Goal: Task Accomplishment & Management: Manage account settings

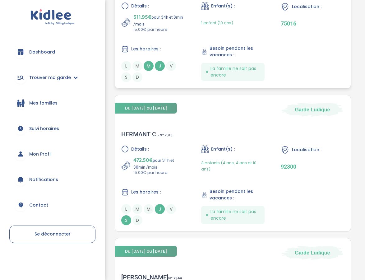
scroll to position [379, 0]
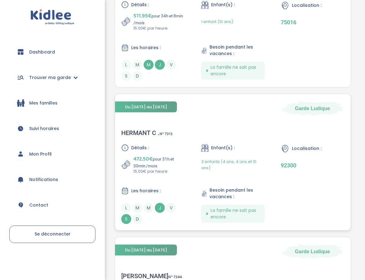
click at [137, 131] on div "HERMANT C . N° 7313" at bounding box center [146, 132] width 51 height 7
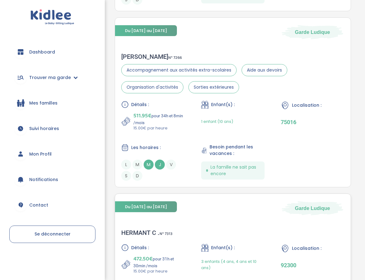
scroll to position [245, 0]
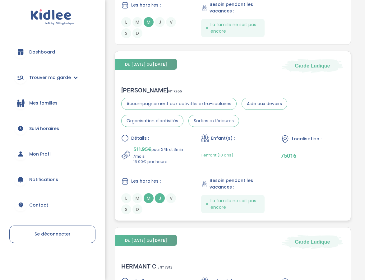
click at [142, 91] on div "Stéphanie C . N° 7266" at bounding box center [232, 89] width 223 height 7
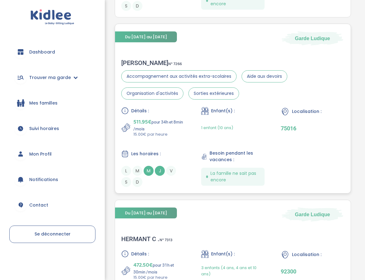
scroll to position [352, 0]
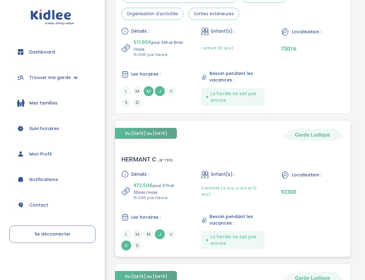
click at [145, 158] on div "HERMANT C . N° 7313" at bounding box center [146, 159] width 51 height 7
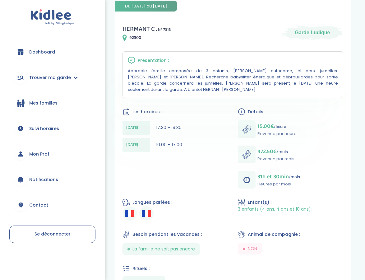
scroll to position [78, 0]
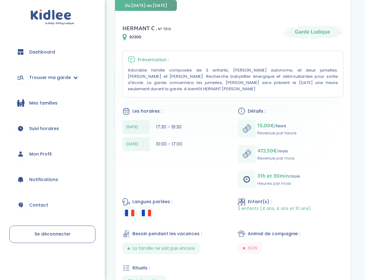
drag, startPoint x: 180, startPoint y: 116, endPoint x: 156, endPoint y: 117, distance: 24.3
click at [156, 120] on div "Jeudi 17:30 - 19:30" at bounding box center [175, 127] width 105 height 14
click at [179, 124] on div "17:30 - 19:30" at bounding box center [169, 127] width 26 height 7
drag, startPoint x: 184, startPoint y: 120, endPoint x: 170, endPoint y: 117, distance: 14.6
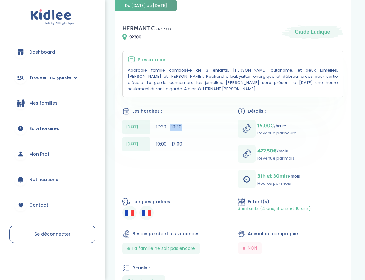
click at [170, 120] on div "Jeudi 17:30 - 19:30" at bounding box center [175, 127] width 105 height 14
click at [170, 124] on span "17:30 - 19:30" at bounding box center [169, 127] width 26 height 6
drag, startPoint x: 168, startPoint y: 141, endPoint x: 165, endPoint y: 139, distance: 3.3
click at [165, 141] on div "10:00 - 17:00" at bounding box center [169, 144] width 26 height 7
click at [165, 141] on span "10:00 - 17:00" at bounding box center [169, 144] width 26 height 6
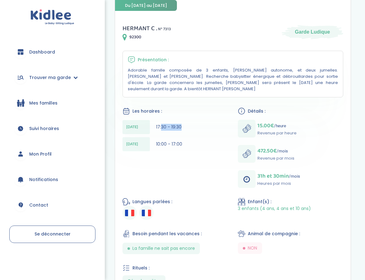
drag, startPoint x: 180, startPoint y: 117, endPoint x: 161, endPoint y: 117, distance: 19.0
click at [161, 124] on span "17:30 - 19:30" at bounding box center [169, 127] width 26 height 6
drag, startPoint x: 164, startPoint y: 135, endPoint x: 173, endPoint y: 136, distance: 8.7
click at [173, 141] on span "10:00 - 17:00" at bounding box center [169, 144] width 26 height 6
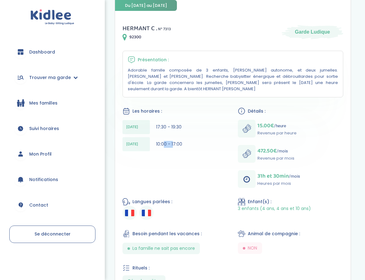
click at [173, 141] on span "10:00 - 17:00" at bounding box center [169, 144] width 26 height 6
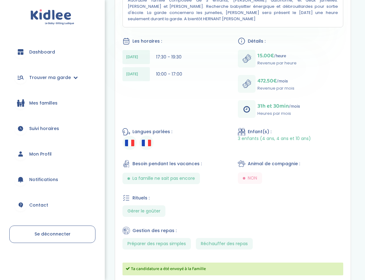
scroll to position [184, 0]
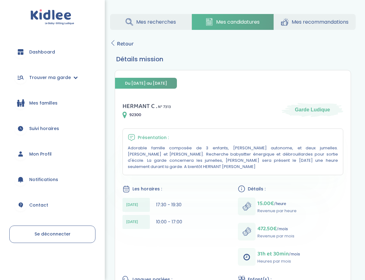
click at [32, 52] on span "Dashboard" at bounding box center [42, 52] width 26 height 7
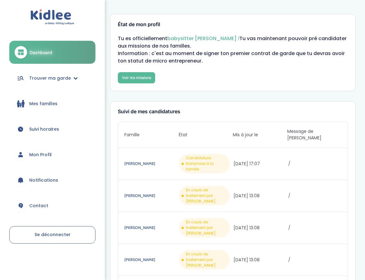
click at [74, 76] on icon at bounding box center [75, 78] width 4 height 4
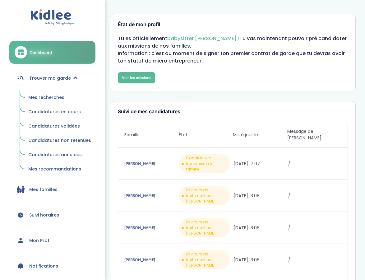
click at [56, 95] on span "Mes recherches" at bounding box center [46, 97] width 36 height 6
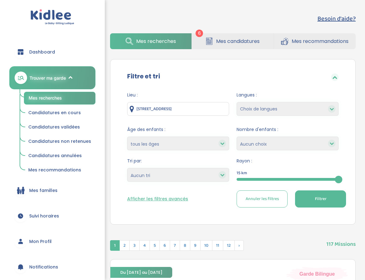
click at [40, 243] on span "Mon Profil" at bounding box center [40, 241] width 22 height 7
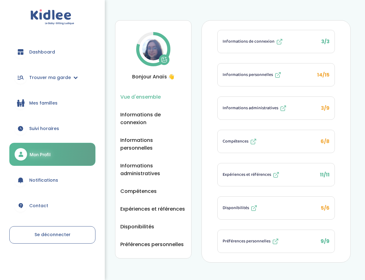
click at [141, 97] on span "Vue d'ensemble" at bounding box center [140, 97] width 40 height 8
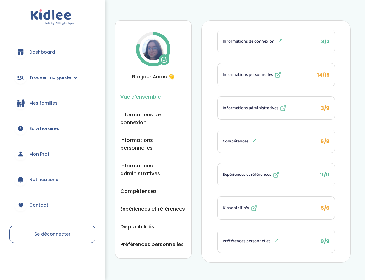
click at [232, 40] on span "Informations de connexion" at bounding box center [249, 41] width 52 height 7
click at [265, 72] on span "Informations personnelles" at bounding box center [248, 75] width 50 height 7
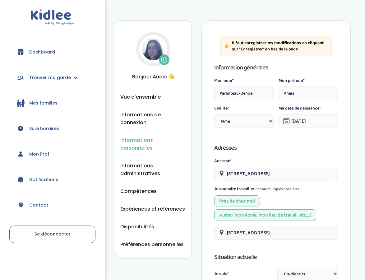
select select "1"
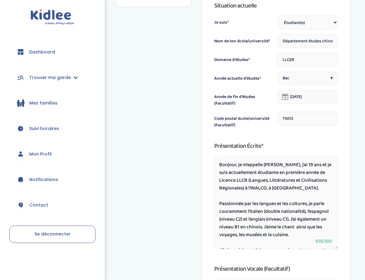
scroll to position [328, 0]
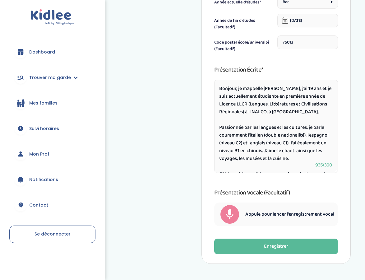
drag, startPoint x: 317, startPoint y: 88, endPoint x: 277, endPoint y: 85, distance: 40.2
click at [277, 85] on textarea "Bonjour, je m’appelle Anaïs Parenteau-Denoël, j’ai 19 ans et je suis actuelleme…" at bounding box center [276, 126] width 124 height 93
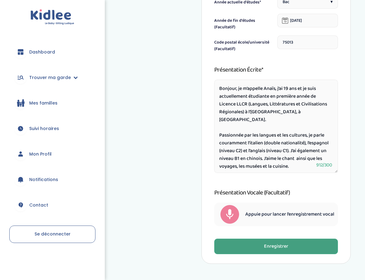
type textarea "Bonjour, je m’appelle Anaïs, j’ai 19 ans et je suis actuellement étudiante en p…"
click at [278, 246] on div "Enregistrer" at bounding box center [276, 246] width 24 height 7
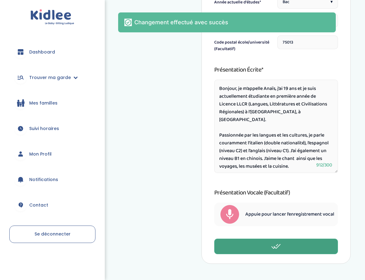
drag, startPoint x: 266, startPoint y: 105, endPoint x: 283, endPoint y: 112, distance: 18.2
click at [283, 112] on textarea "Bonjour, je m’appelle Anaïs, j’ai 19 ans et je suis actuellement étudiante en p…" at bounding box center [276, 126] width 124 height 93
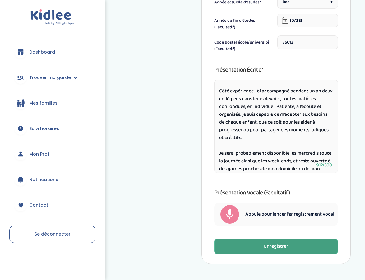
scroll to position [91, 0]
click at [274, 138] on textarea "Bonjour, je m’appelle Anaïs, j’ai 19 ans et je suis actuellement étudiante en p…" at bounding box center [276, 126] width 124 height 93
click at [284, 134] on textarea "Bonjour, je m’appelle Anaïs, j’ai 19 ans et je suis actuellement étudiante en p…" at bounding box center [276, 126] width 124 height 93
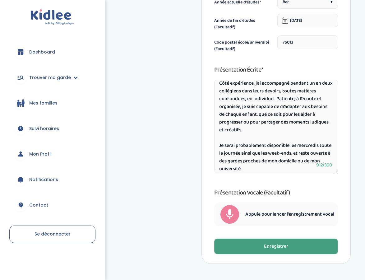
scroll to position [99, 0]
click at [276, 161] on textarea "Bonjour, je m’appelle Anaïs, j’ai 19 ans et je suis actuellement étudiante en p…" at bounding box center [276, 126] width 124 height 93
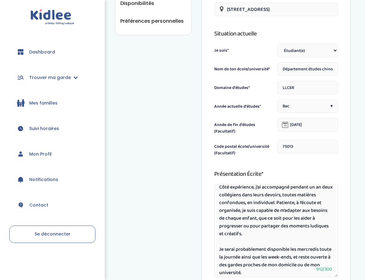
scroll to position [18, 0]
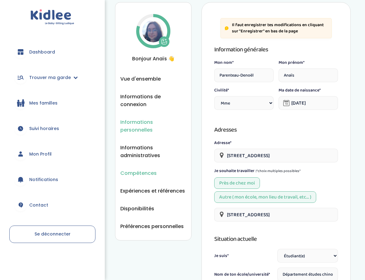
click at [146, 169] on span "Compétences" at bounding box center [138, 173] width 36 height 8
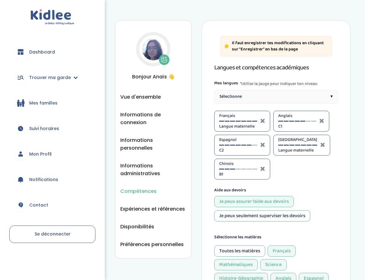
select select "Prémière"
select select "3eme"
select select "Terminale"
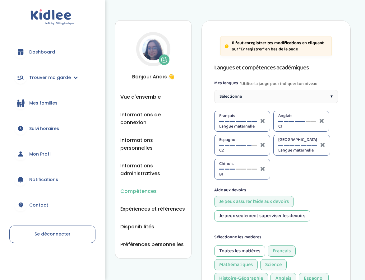
select select "Terminale"
select select "Seconde"
select select "3eme"
select select "Seconde"
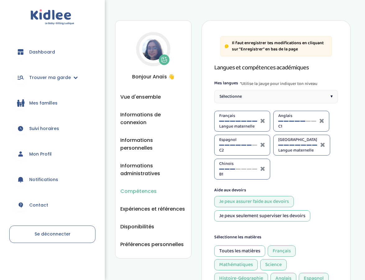
select select "Terminale"
click at [141, 223] on span "Disponibilités" at bounding box center [137, 227] width 34 height 8
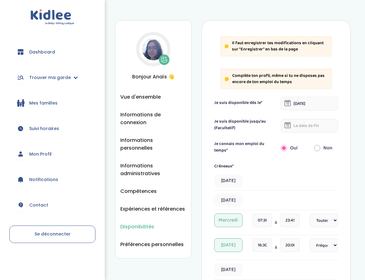
select select "1"
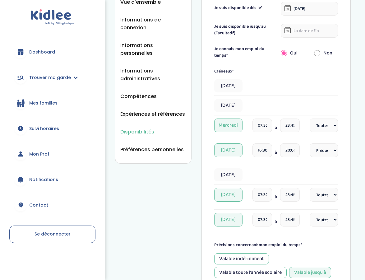
scroll to position [94, 0]
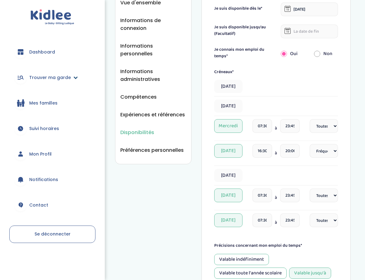
click at [75, 75] on icon at bounding box center [75, 77] width 4 height 4
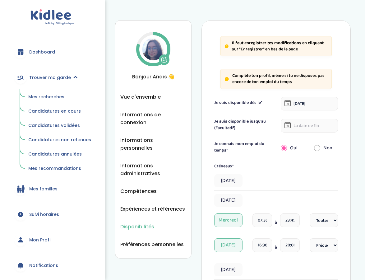
click at [46, 109] on span "Candidatures en cours" at bounding box center [54, 111] width 53 height 6
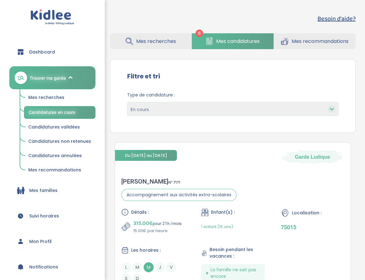
scroll to position [57, 0]
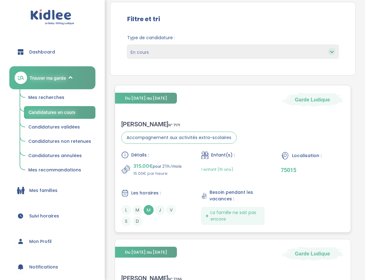
click at [132, 123] on div "Marion C . N° 7171" at bounding box center [178, 123] width 115 height 7
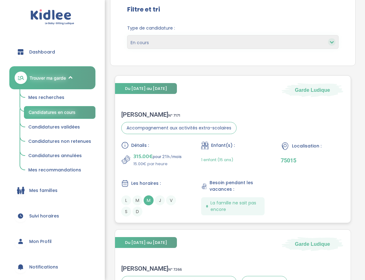
scroll to position [167, 0]
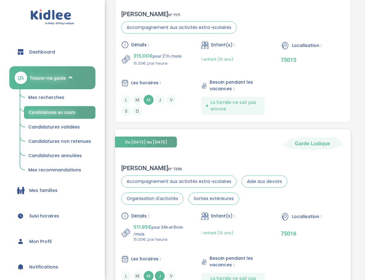
click at [134, 168] on div "Stéphanie C . N° 7266" at bounding box center [232, 167] width 223 height 7
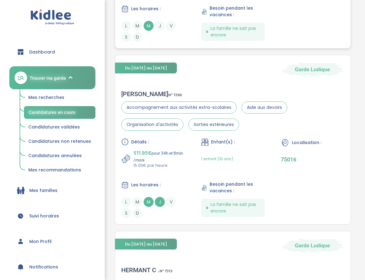
scroll to position [365, 0]
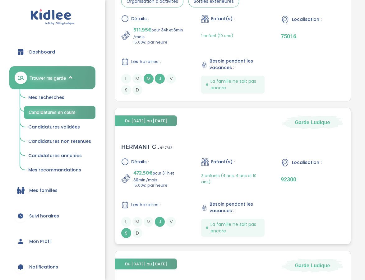
click at [144, 142] on div "HERMANT C . N° 7313 Détails : 472.50€ pour 31h et 30min /mois 15.00€ par heure …" at bounding box center [233, 190] width 236 height 107
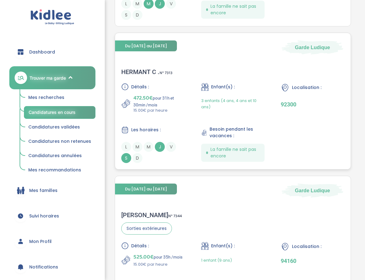
scroll to position [490, 0]
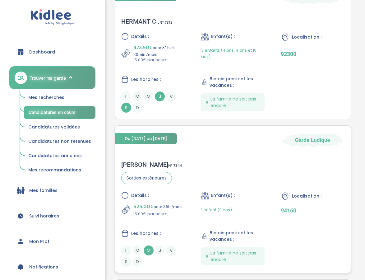
click at [138, 162] on div "Laurent D . N° 7344" at bounding box center [151, 164] width 61 height 7
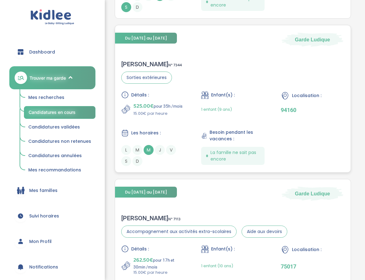
scroll to position [592, 0]
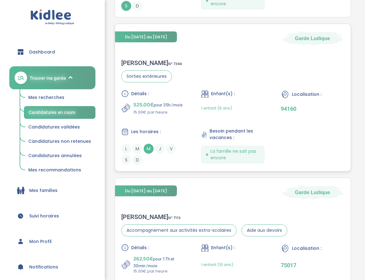
click at [141, 65] on div "Laurent D . N° 7344" at bounding box center [151, 62] width 61 height 7
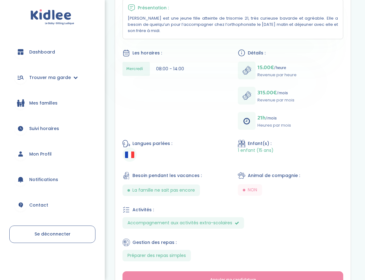
scroll to position [185, 0]
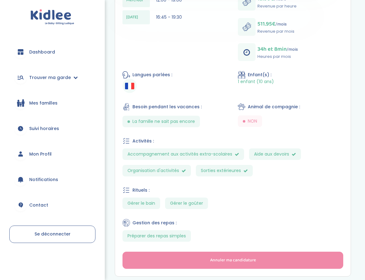
scroll to position [208, 0]
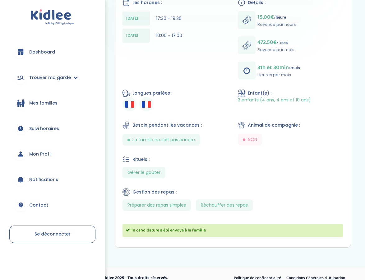
scroll to position [186, 0]
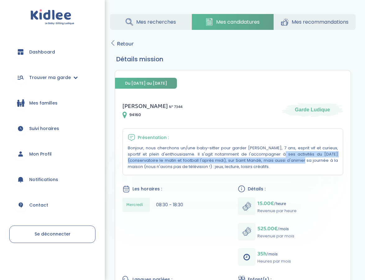
click at [221, 157] on p "Bonjour, nous cherchons un/une baby-sitter pour garder [PERSON_NAME], 7 ans, es…" at bounding box center [233, 157] width 210 height 25
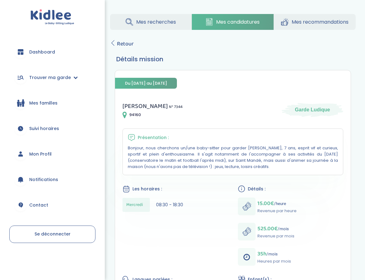
click at [221, 157] on p "Bonjour, nous cherchons un/une baby-sitter pour garder [PERSON_NAME], 7 ans, es…" at bounding box center [233, 157] width 210 height 25
